Goal: Task Accomplishment & Management: Complete application form

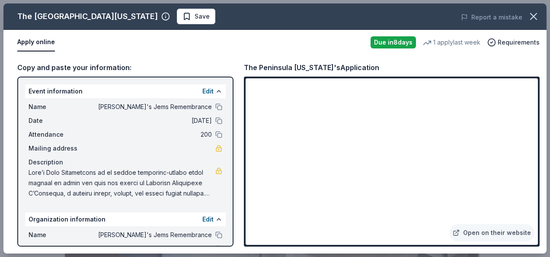
scroll to position [170, 0]
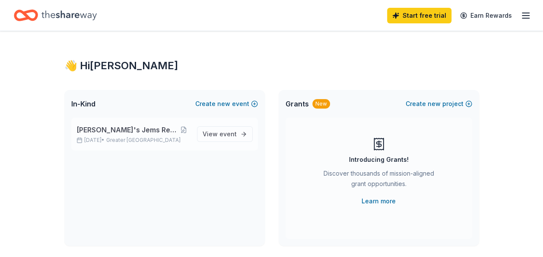
click at [141, 130] on span "[PERSON_NAME] Jems Remembrance" at bounding box center [127, 130] width 101 height 10
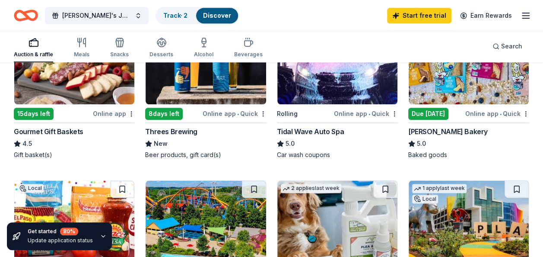
scroll to position [467, 0]
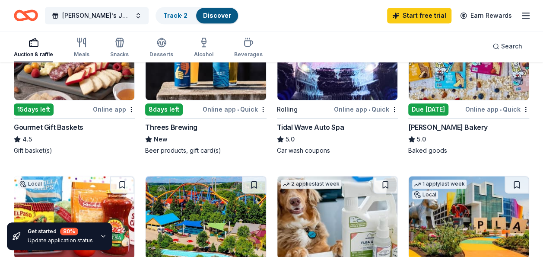
click at [162, 125] on div "Threes Brewing" at bounding box center [171, 127] width 52 height 10
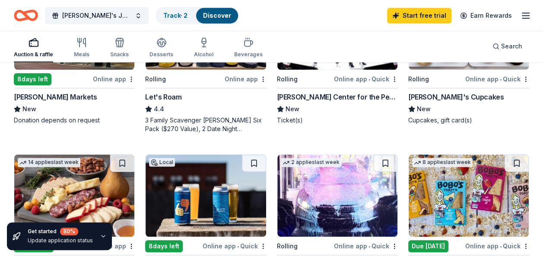
scroll to position [330, 0]
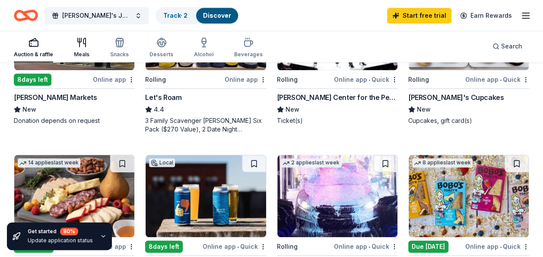
click at [86, 52] on div "Meals" at bounding box center [82, 54] width 16 height 7
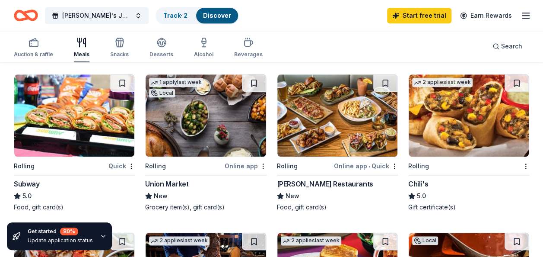
scroll to position [411, 0]
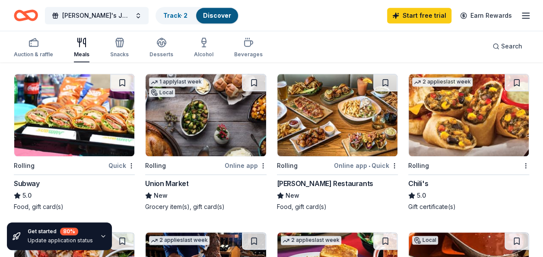
click at [32, 181] on div "Subway" at bounding box center [27, 183] width 26 height 10
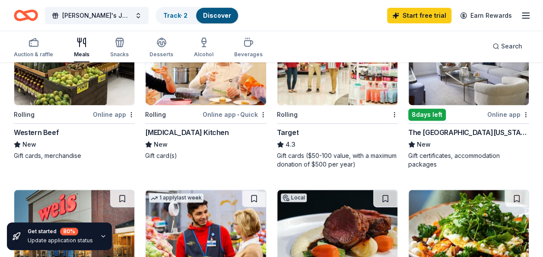
scroll to position [0, 0]
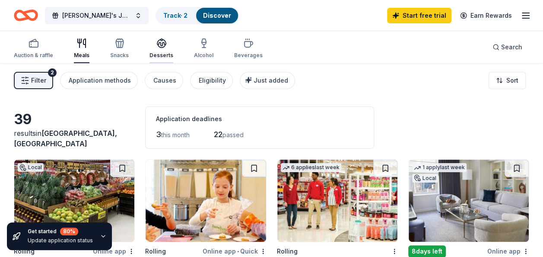
click at [164, 51] on div "Desserts" at bounding box center [162, 48] width 24 height 21
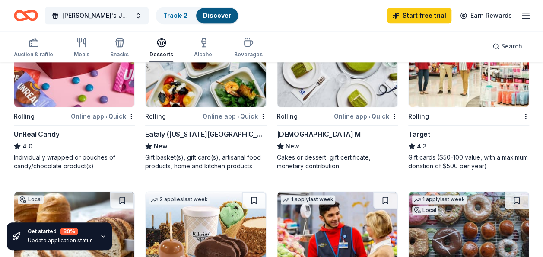
scroll to position [452, 0]
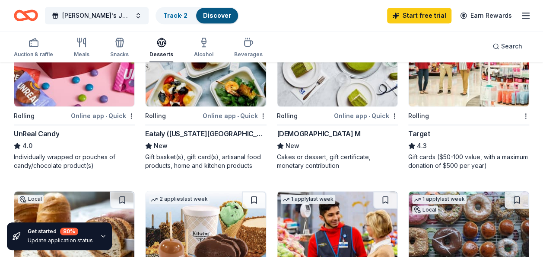
click at [167, 135] on div "Eataly (New York City)" at bounding box center [205, 133] width 121 height 10
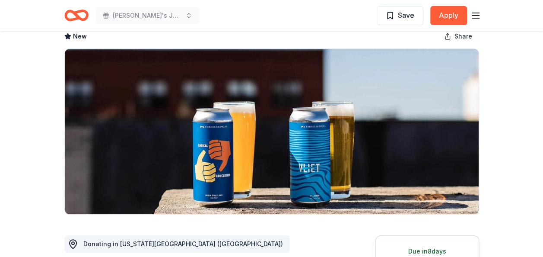
scroll to position [48, 0]
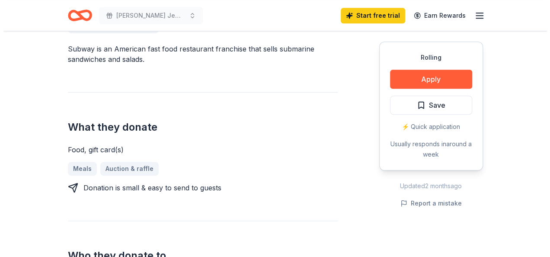
scroll to position [267, 0]
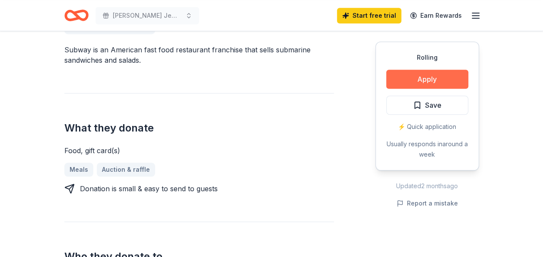
click at [425, 83] on button "Apply" at bounding box center [427, 79] width 82 height 19
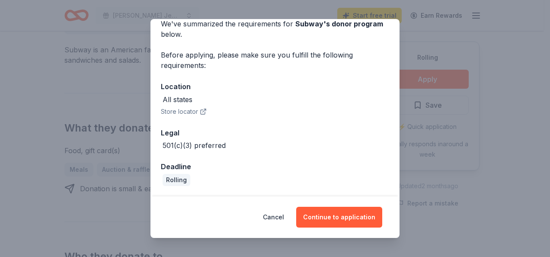
scroll to position [0, 0]
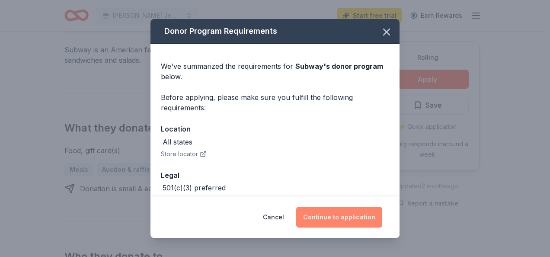
click at [366, 221] on button "Continue to application" at bounding box center [339, 217] width 86 height 21
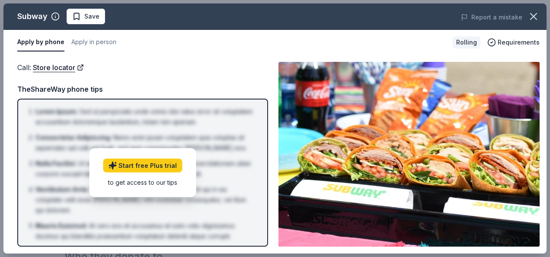
click at [274, 184] on div "Call : Store locator Call : Store locator TheShareWay phone tips Lorem Ipsum : …" at bounding box center [274, 154] width 543 height 198
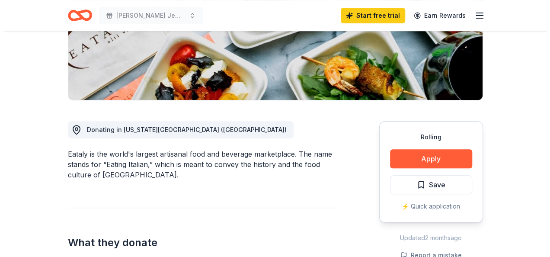
scroll to position [176, 0]
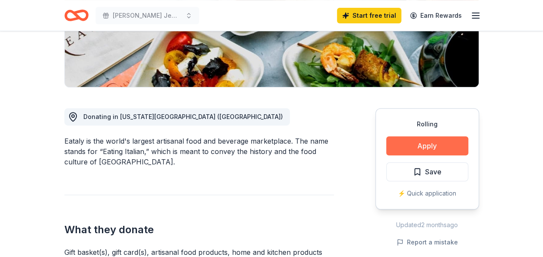
click at [411, 146] on button "Apply" at bounding box center [427, 145] width 82 height 19
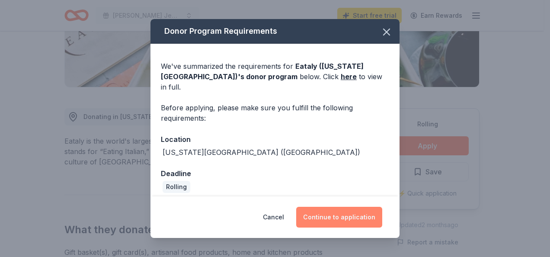
click at [353, 212] on button "Continue to application" at bounding box center [339, 217] width 86 height 21
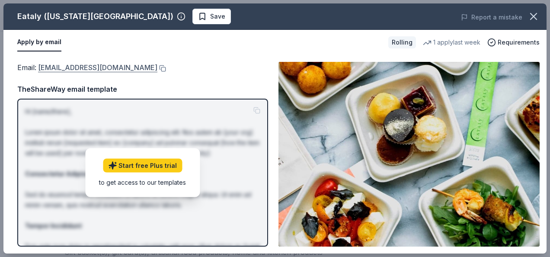
click at [105, 70] on link "[EMAIL_ADDRESS][DOMAIN_NAME]" at bounding box center [97, 67] width 119 height 11
drag, startPoint x: 131, startPoint y: 72, endPoint x: 103, endPoint y: 75, distance: 28.3
click at [103, 75] on div "Email : [EMAIL_ADDRESS][DOMAIN_NAME] TheShareWay email template Hi [name/there]…" at bounding box center [142, 154] width 251 height 185
drag, startPoint x: 35, startPoint y: 65, endPoint x: 73, endPoint y: 67, distance: 38.6
click at [73, 67] on span "Email : [EMAIL_ADDRESS][DOMAIN_NAME]" at bounding box center [87, 67] width 140 height 9
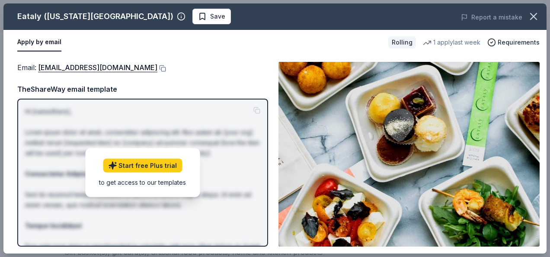
click at [333, 204] on img at bounding box center [408, 154] width 261 height 185
